Goal: Check status: Check status

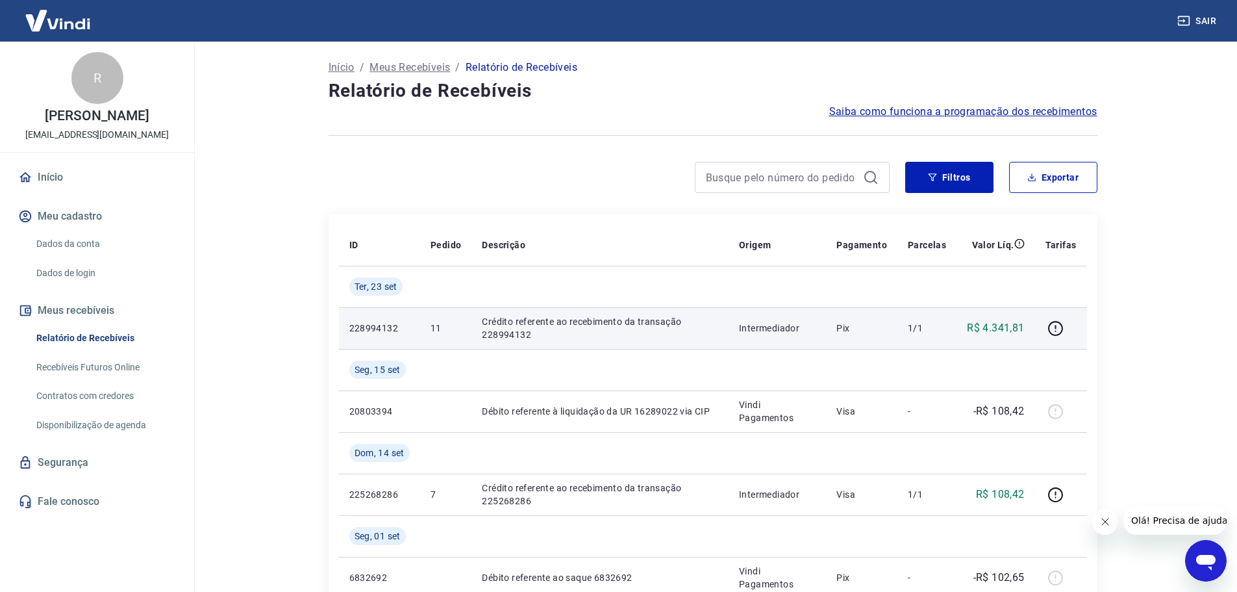
click at [527, 337] on p "Crédito referente ao recebimento da transação 228994132" at bounding box center [600, 328] width 236 height 26
click at [1059, 333] on icon "button" at bounding box center [1056, 328] width 16 height 16
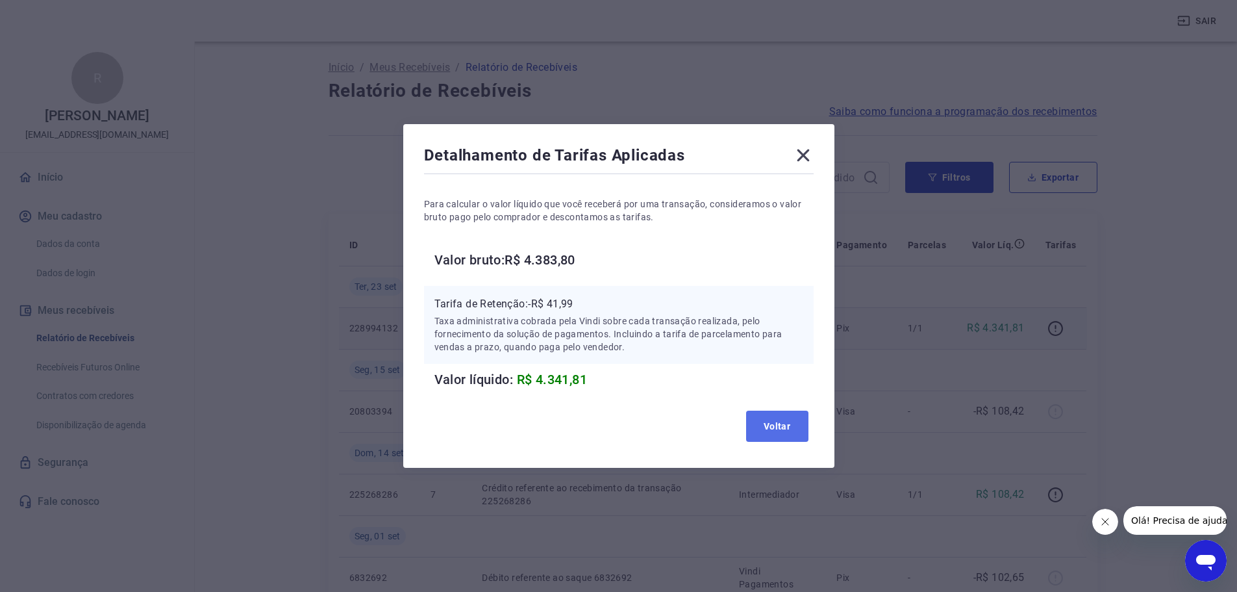
click at [775, 428] on button "Voltar" at bounding box center [777, 425] width 62 height 31
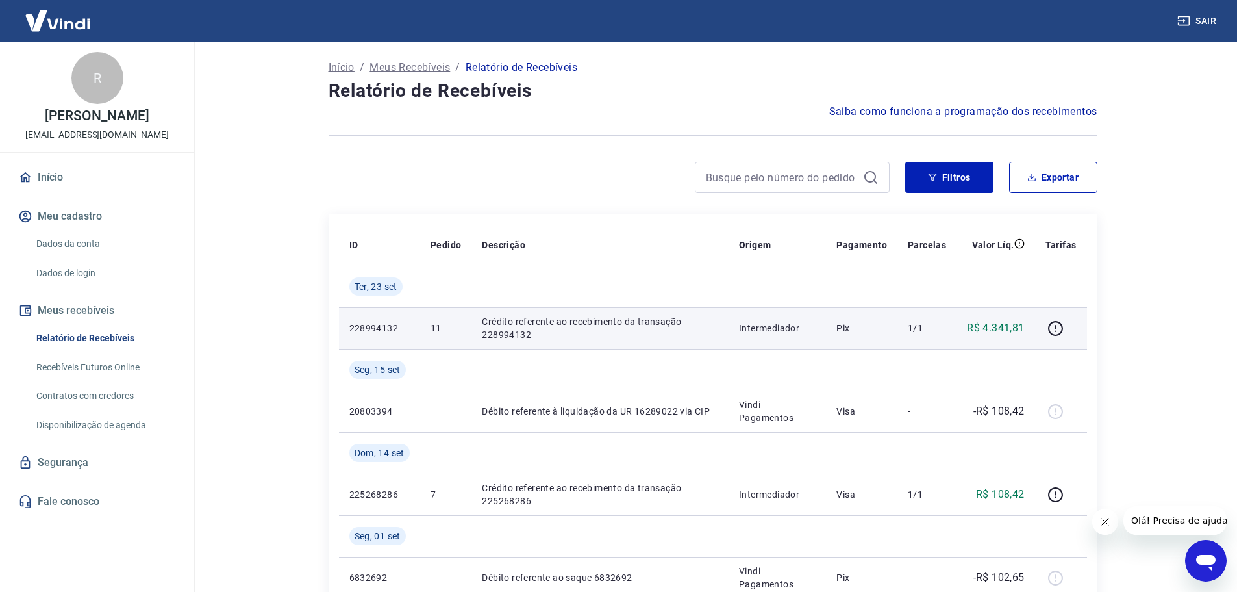
click at [42, 176] on link "Início" at bounding box center [97, 177] width 163 height 29
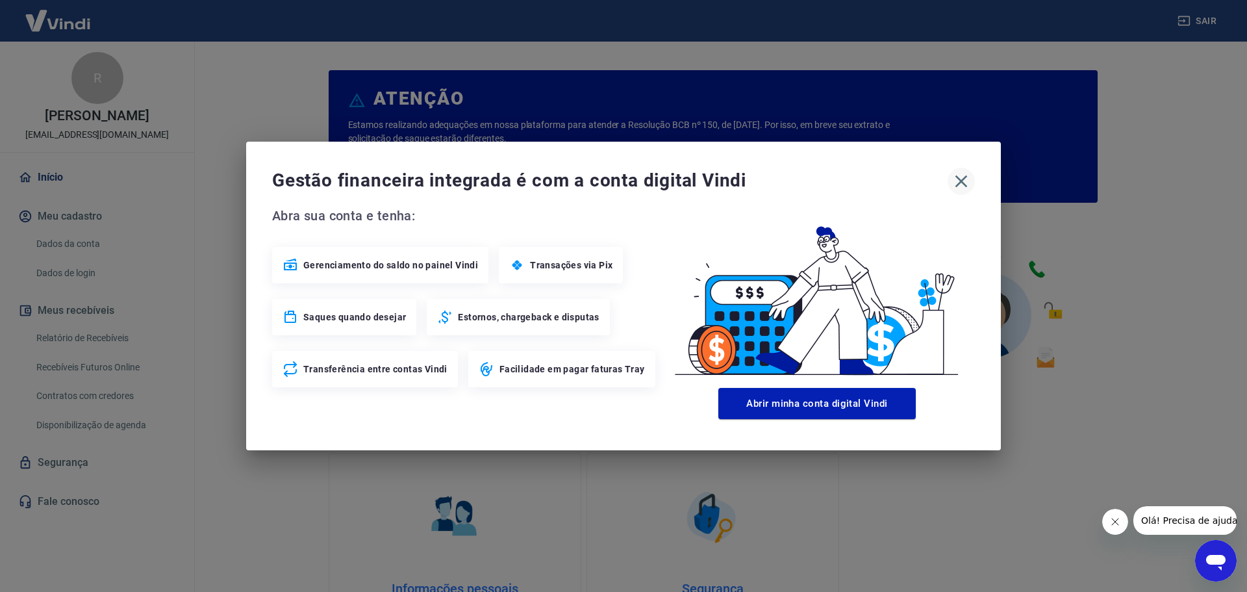
click at [961, 175] on icon "button" at bounding box center [961, 181] width 21 height 21
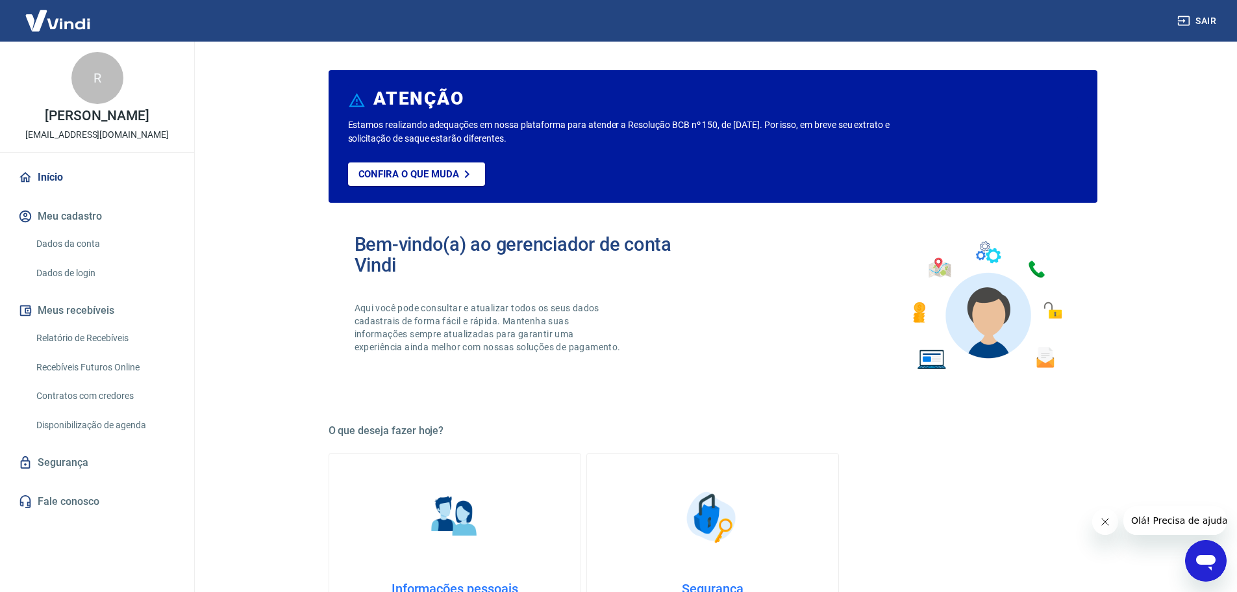
click at [81, 25] on img at bounding box center [58, 21] width 84 height 40
click at [69, 179] on link "Início" at bounding box center [97, 177] width 163 height 29
click at [33, 179] on link "Início" at bounding box center [97, 177] width 163 height 29
click at [402, 175] on p "Confira o que muda" at bounding box center [409, 174] width 101 height 12
